Goal: Task Accomplishment & Management: Complete application form

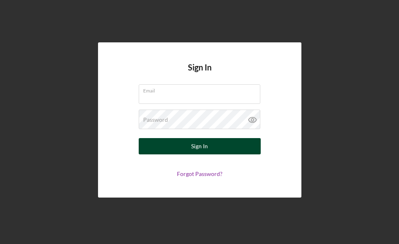
type input "[EMAIL_ADDRESS][DOMAIN_NAME]"
click at [187, 147] on button "Sign In" at bounding box center [200, 146] width 122 height 16
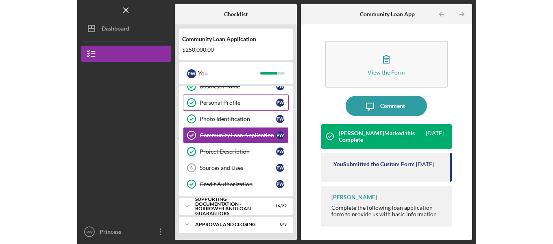
scroll to position [26, 0]
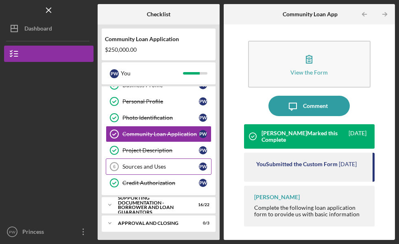
click at [144, 168] on div "Sources and Uses" at bounding box center [160, 166] width 76 height 7
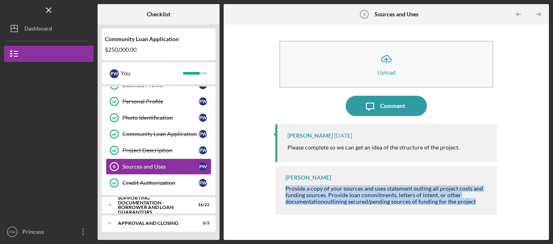
drag, startPoint x: 476, startPoint y: 199, endPoint x: 278, endPoint y: 190, distance: 197.9
click at [278, 190] on div "[PERSON_NAME] Provide a copy of your sources and uses statement outling all pro…" at bounding box center [386, 190] width 222 height 48
copy div "Provide a copy of your sources and uses statement outling all project costs and…"
